Goal: Find specific page/section: Find specific page/section

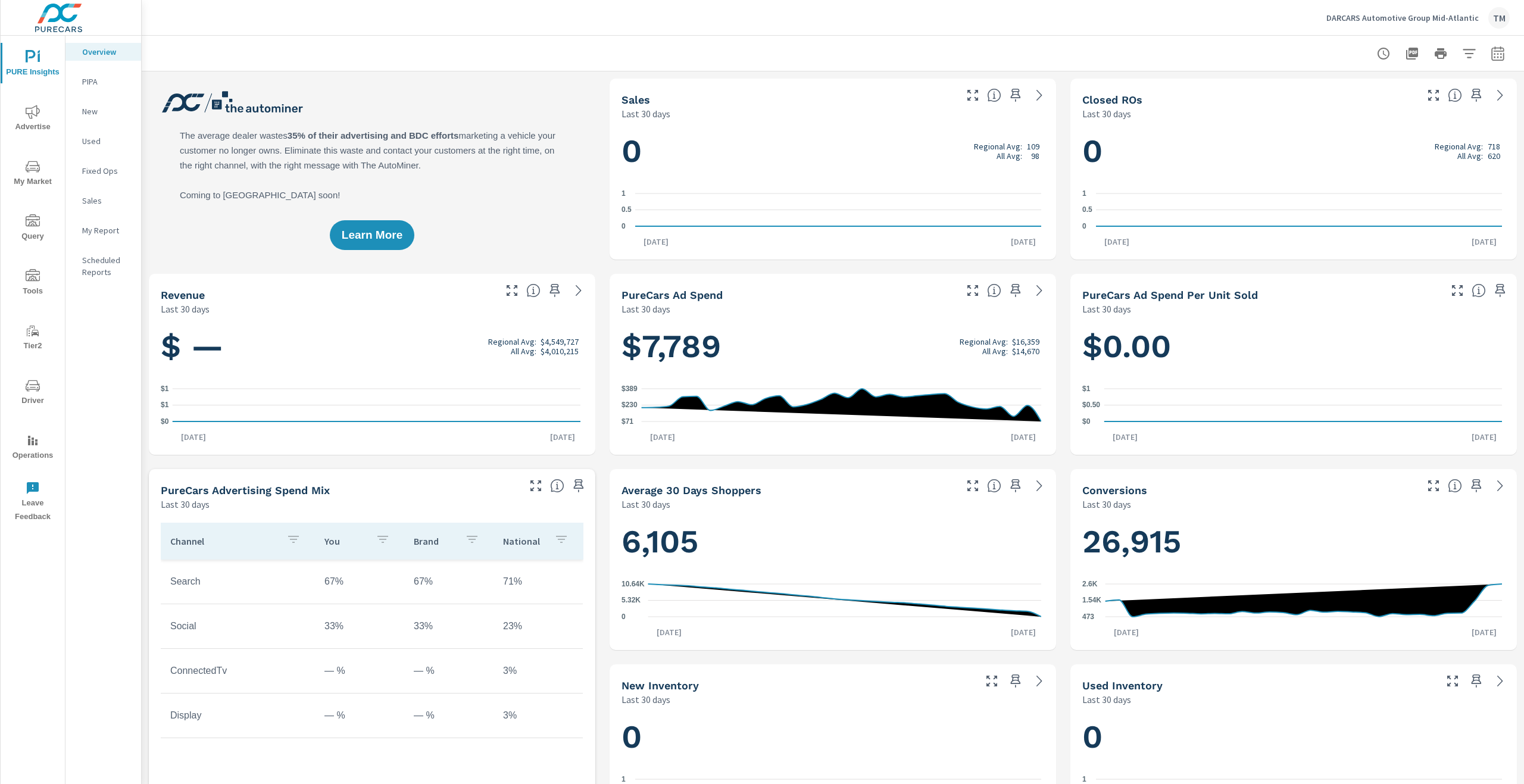
click at [38, 122] on span "Advertise" at bounding box center [33, 120] width 57 height 29
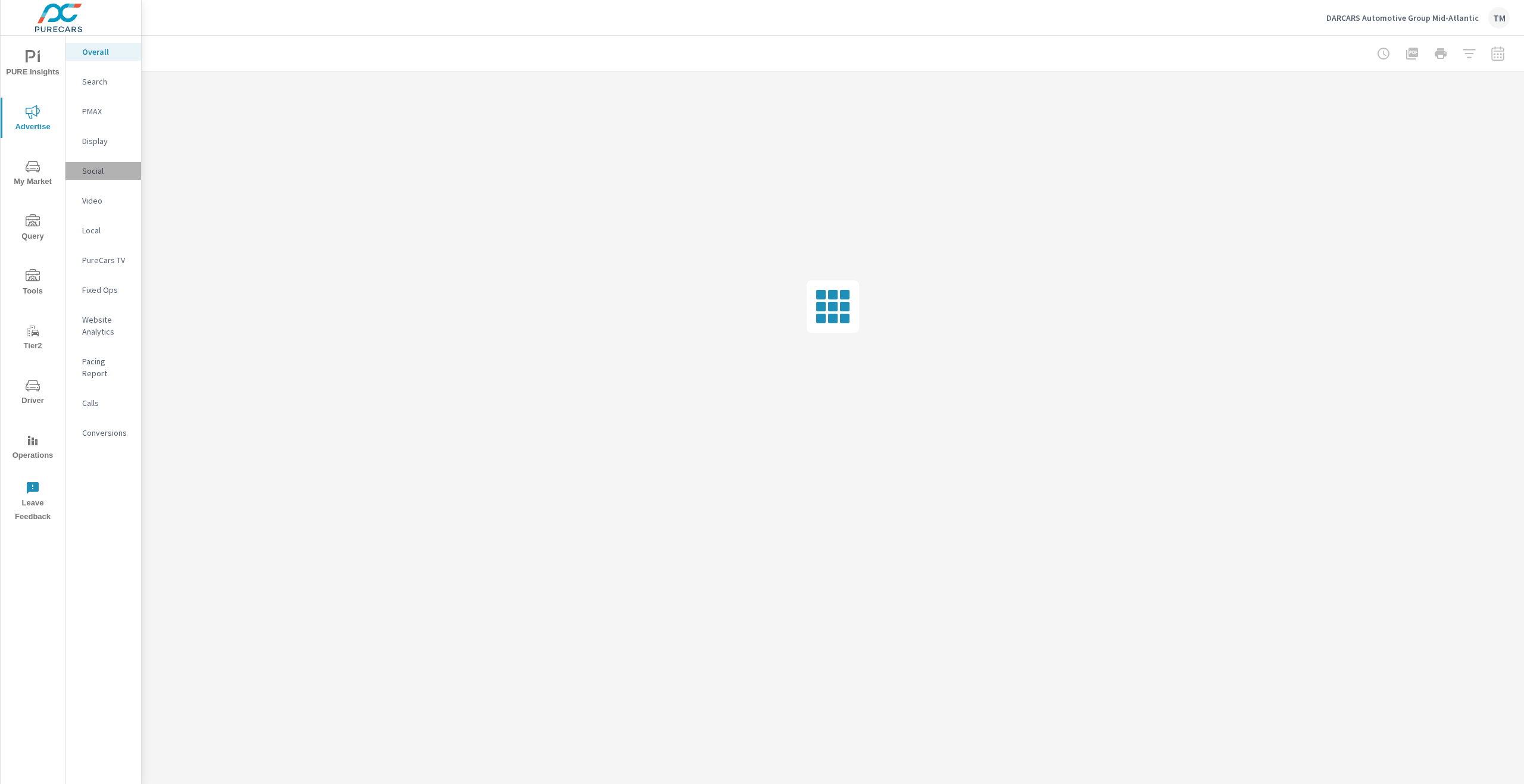
click at [98, 169] on p "Social" at bounding box center [106, 171] width 50 height 12
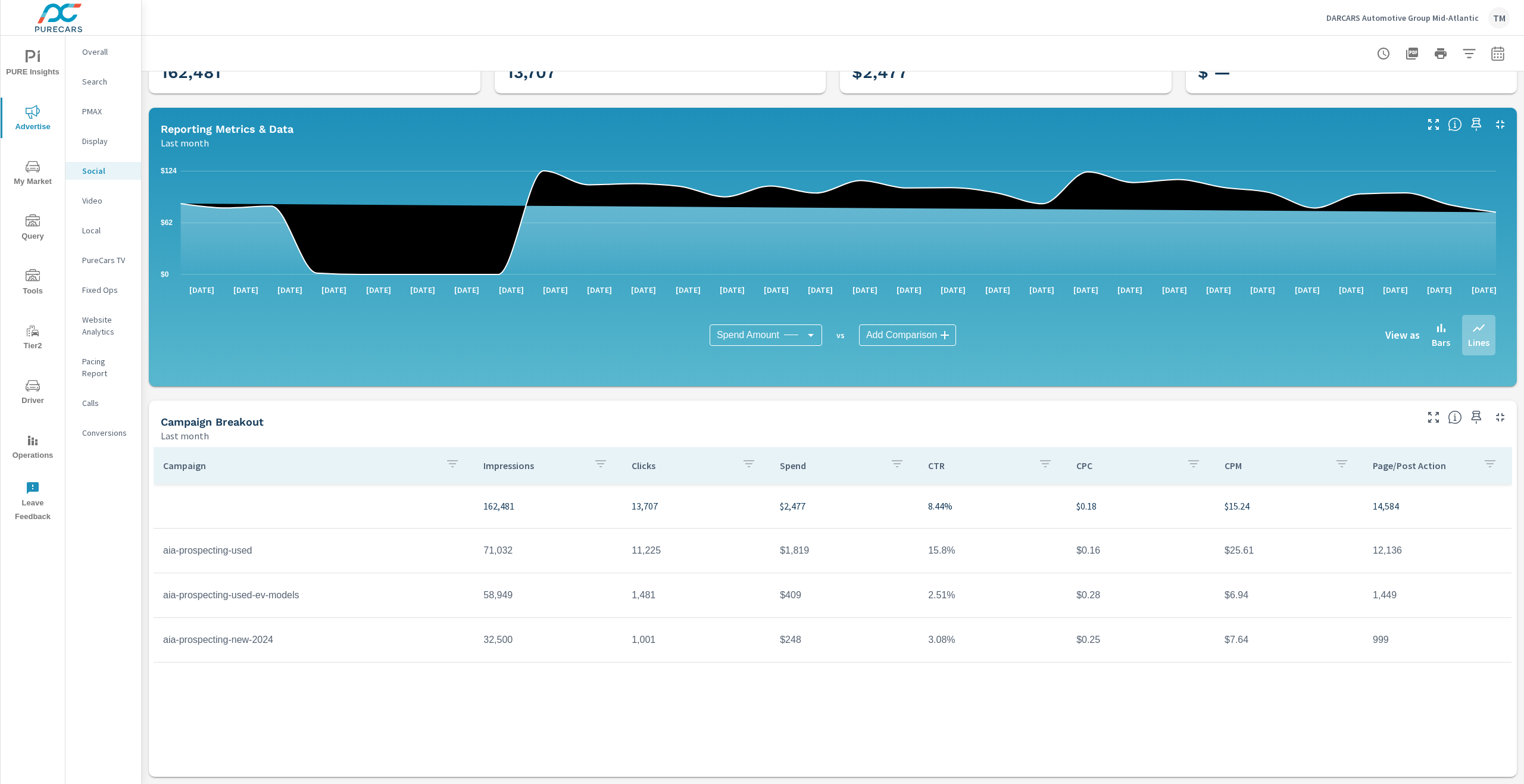
scroll to position [68, 0]
